Goal: Find specific page/section: Find specific page/section

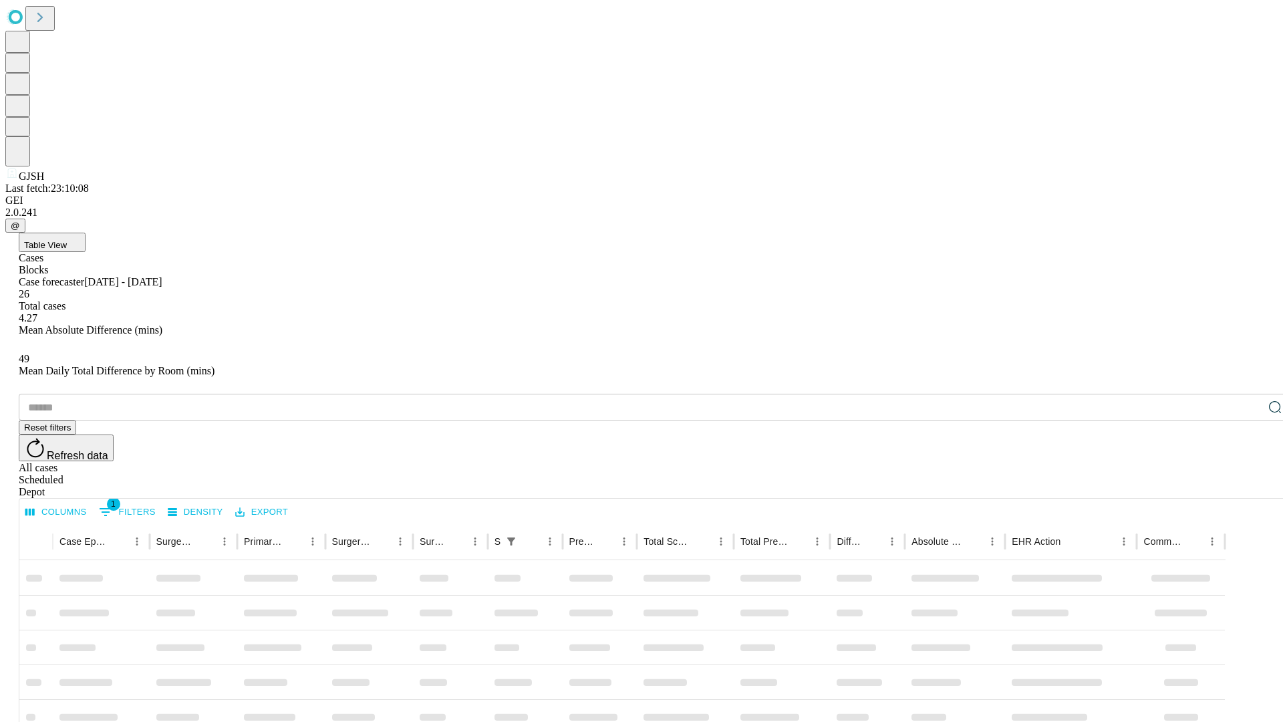
click at [1248, 486] on div "Depot" at bounding box center [655, 492] width 1272 height 12
